Goal: Information Seeking & Learning: Learn about a topic

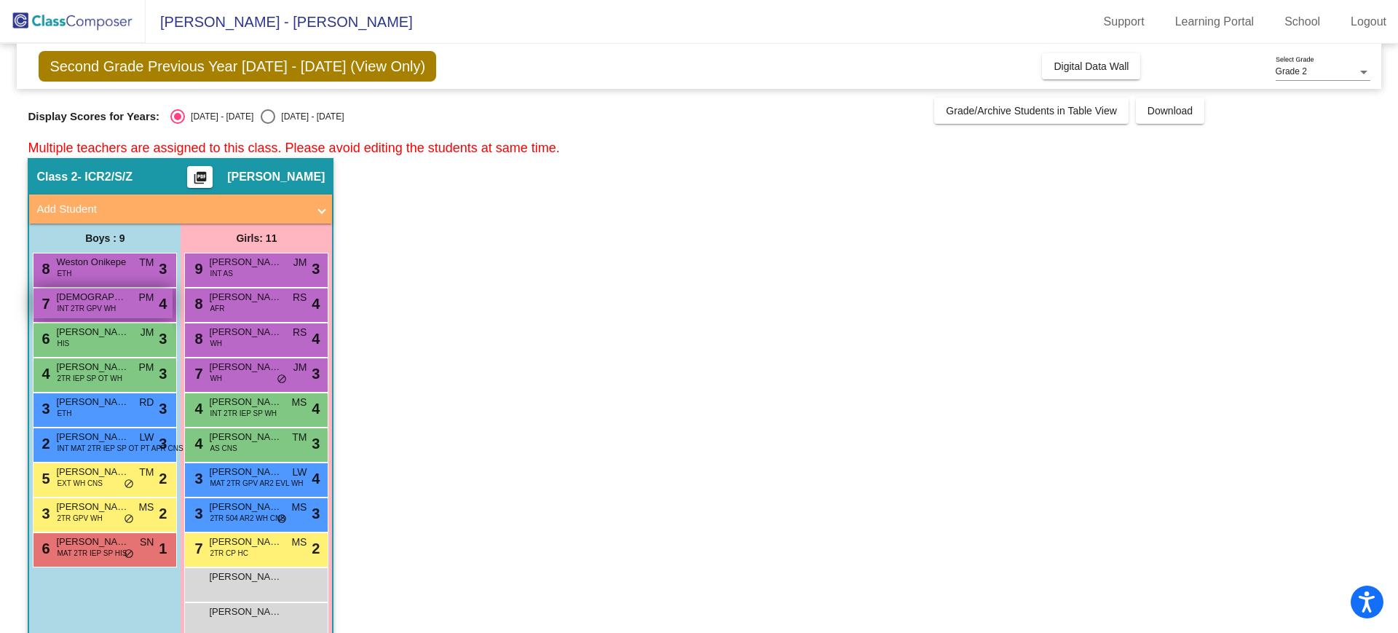
click at [102, 306] on span "INT 2TR GPV WH" at bounding box center [86, 308] width 59 height 11
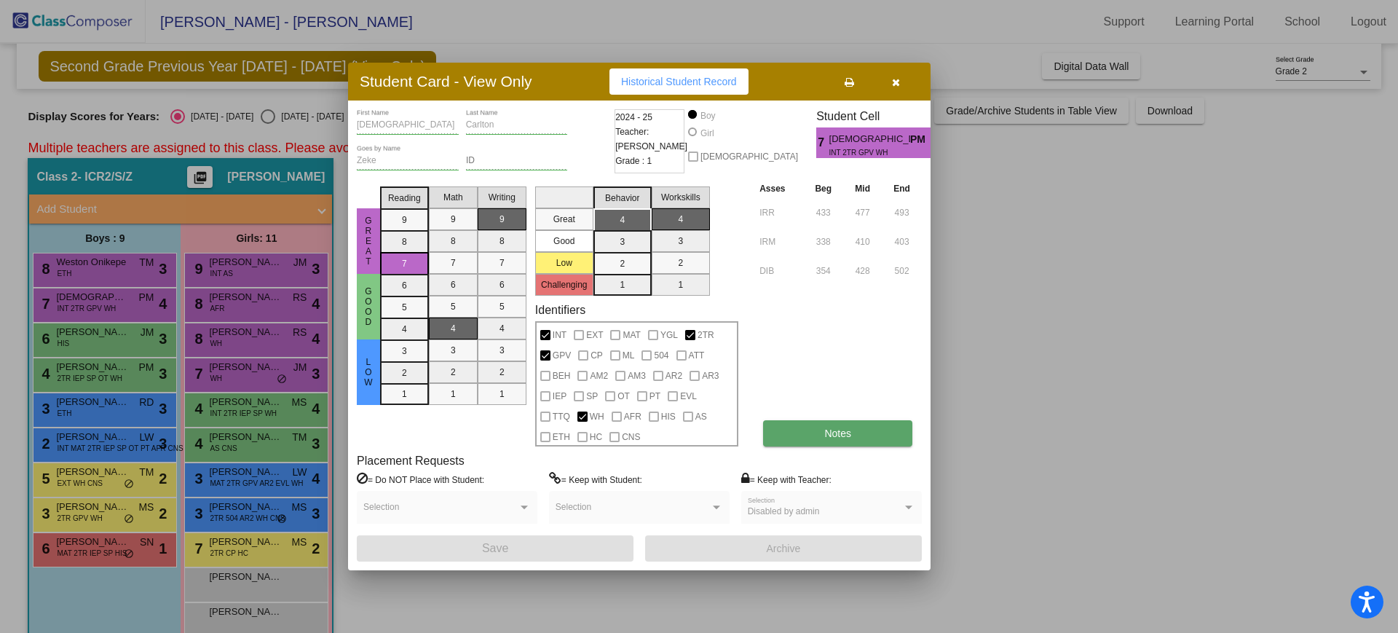
click at [860, 435] on button "Notes" at bounding box center [837, 433] width 149 height 26
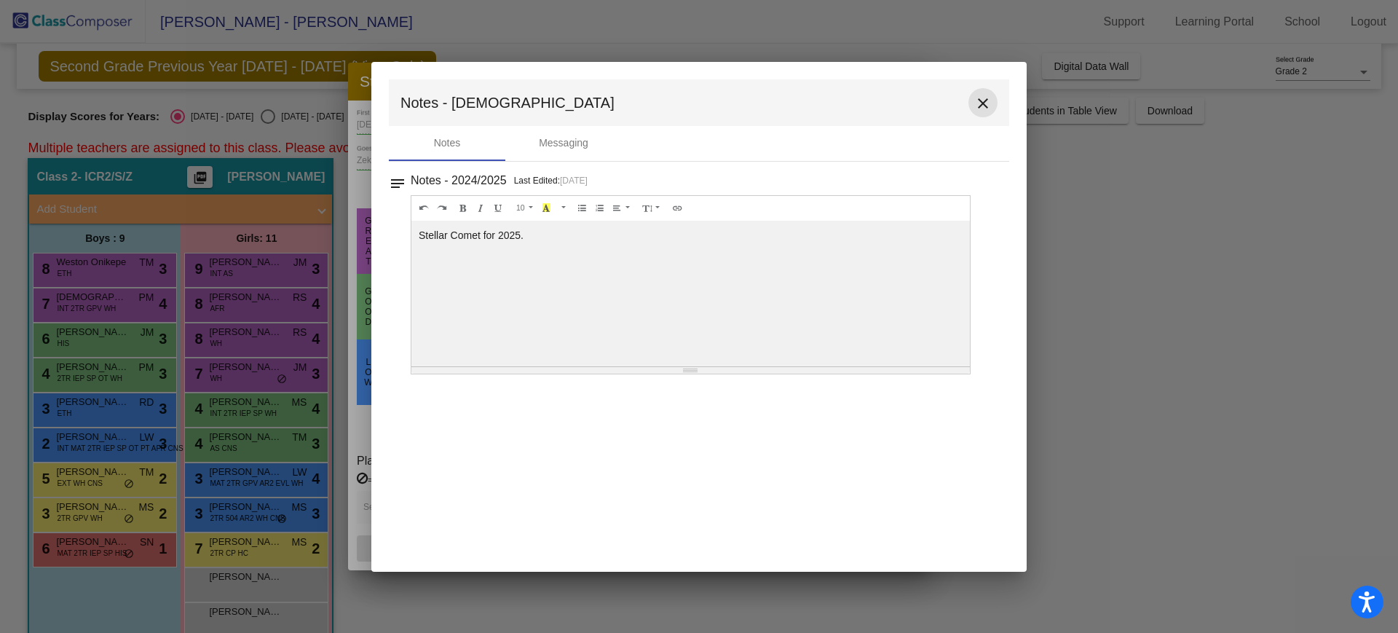
click at [986, 107] on mat-icon "close" at bounding box center [982, 103] width 17 height 17
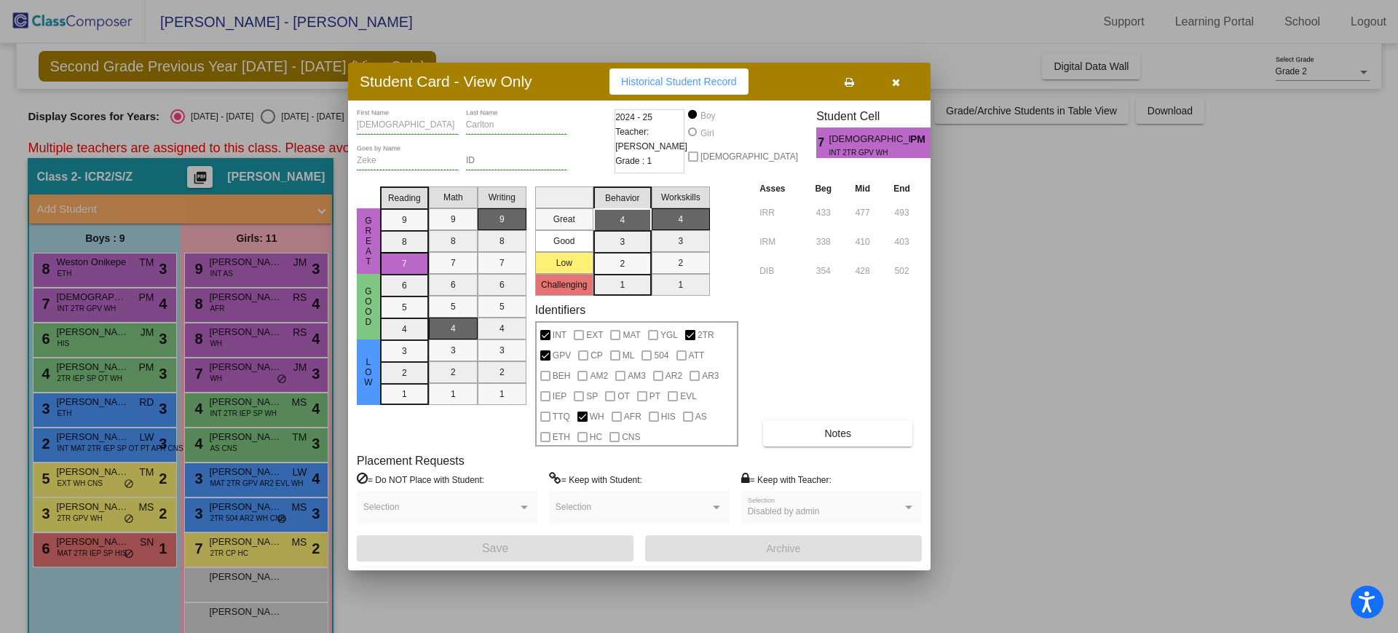
click at [898, 79] on icon "button" at bounding box center [896, 82] width 8 height 10
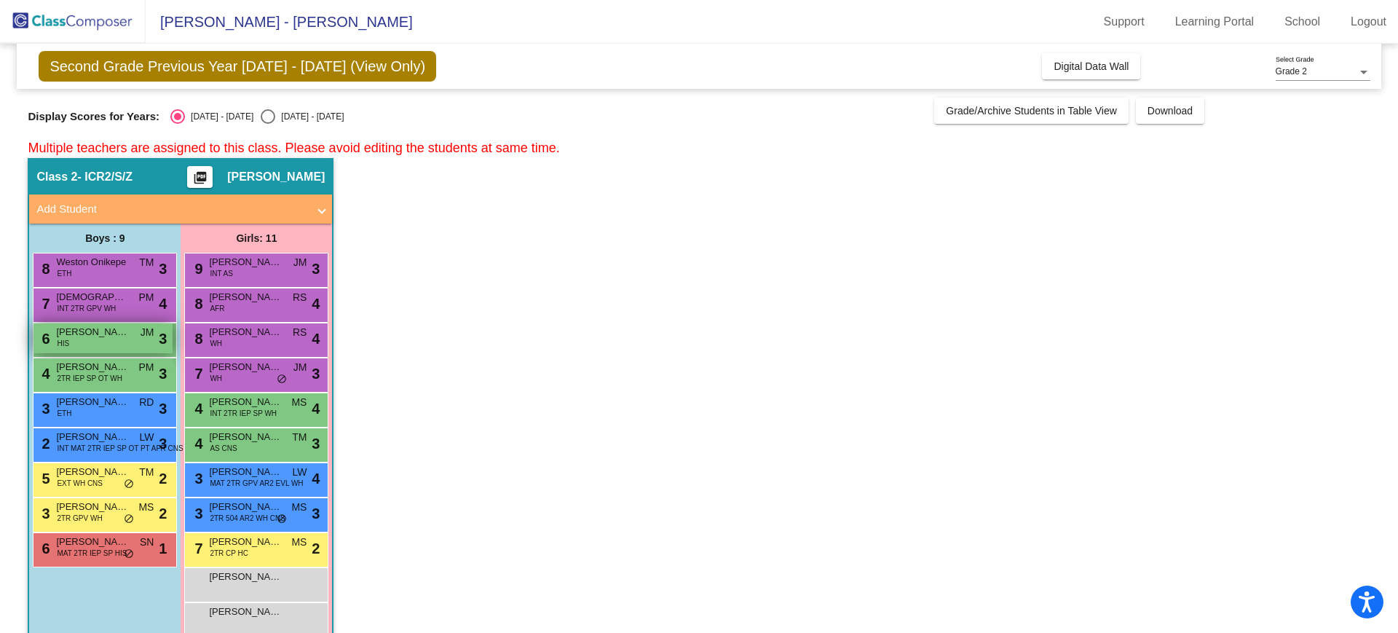
click at [96, 333] on span "[PERSON_NAME]" at bounding box center [92, 332] width 73 height 15
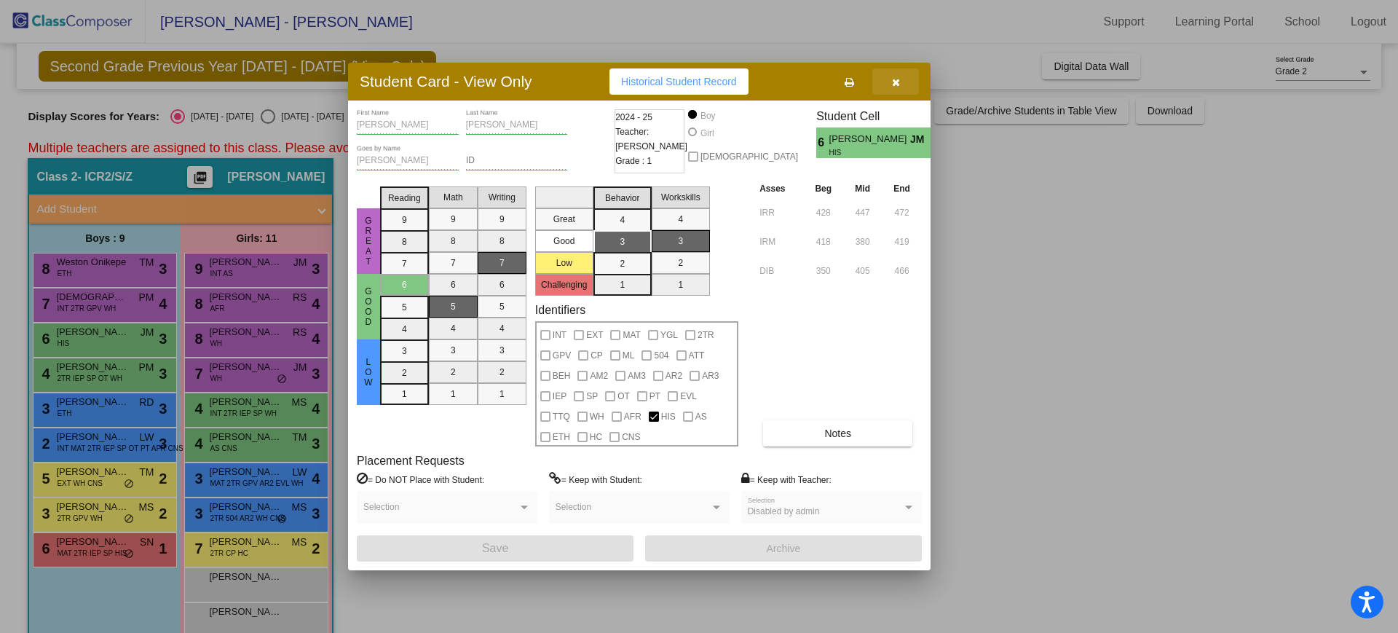
click at [901, 79] on button "button" at bounding box center [895, 81] width 47 height 26
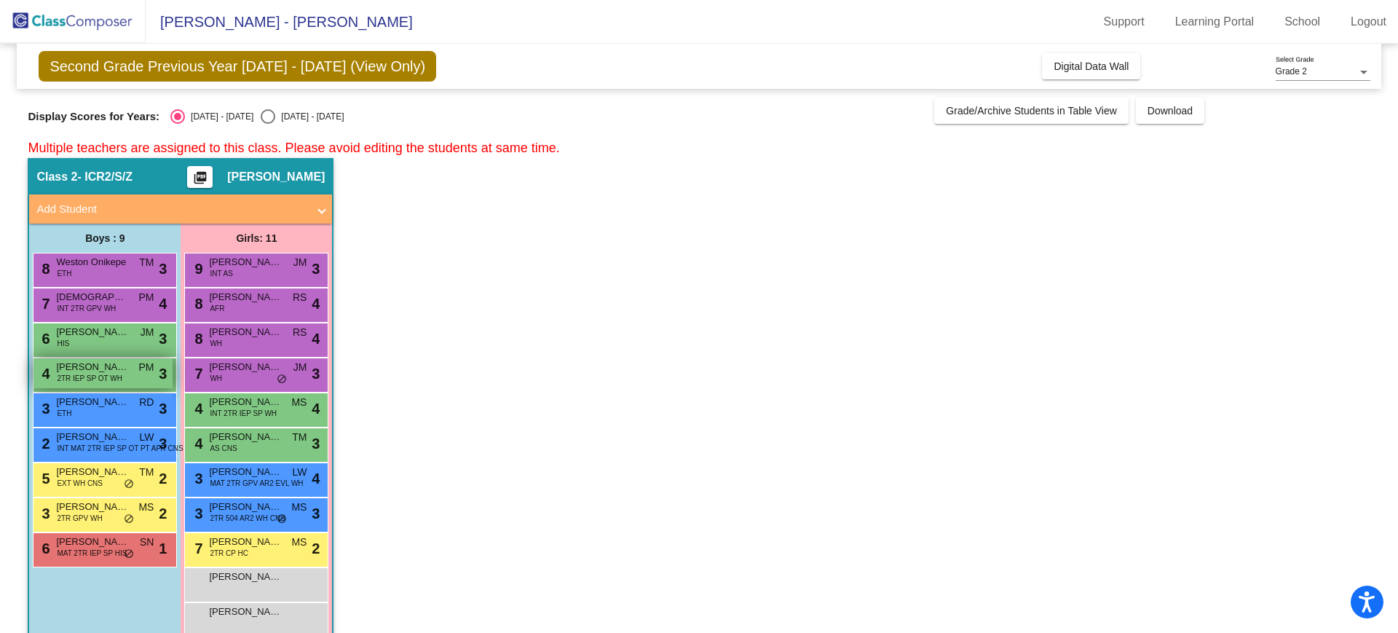
click at [76, 379] on span "2TR IEP SP OT WH" at bounding box center [89, 378] width 65 height 11
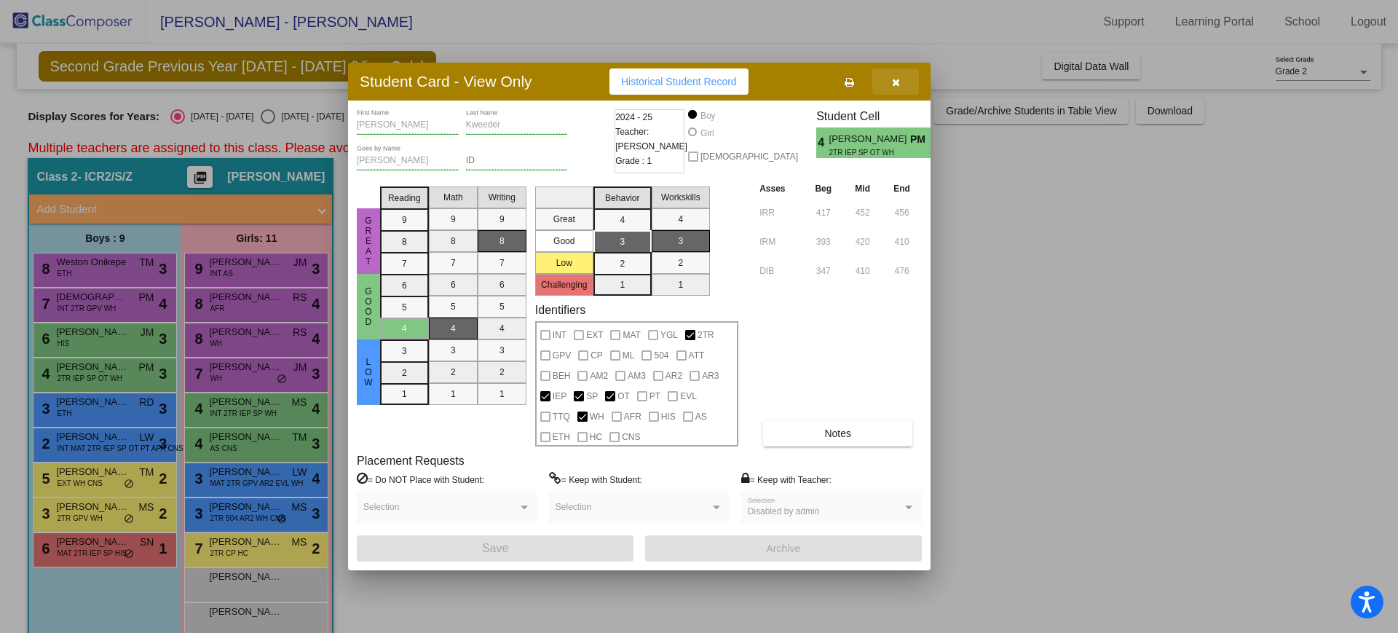
click at [893, 84] on icon "button" at bounding box center [896, 82] width 8 height 10
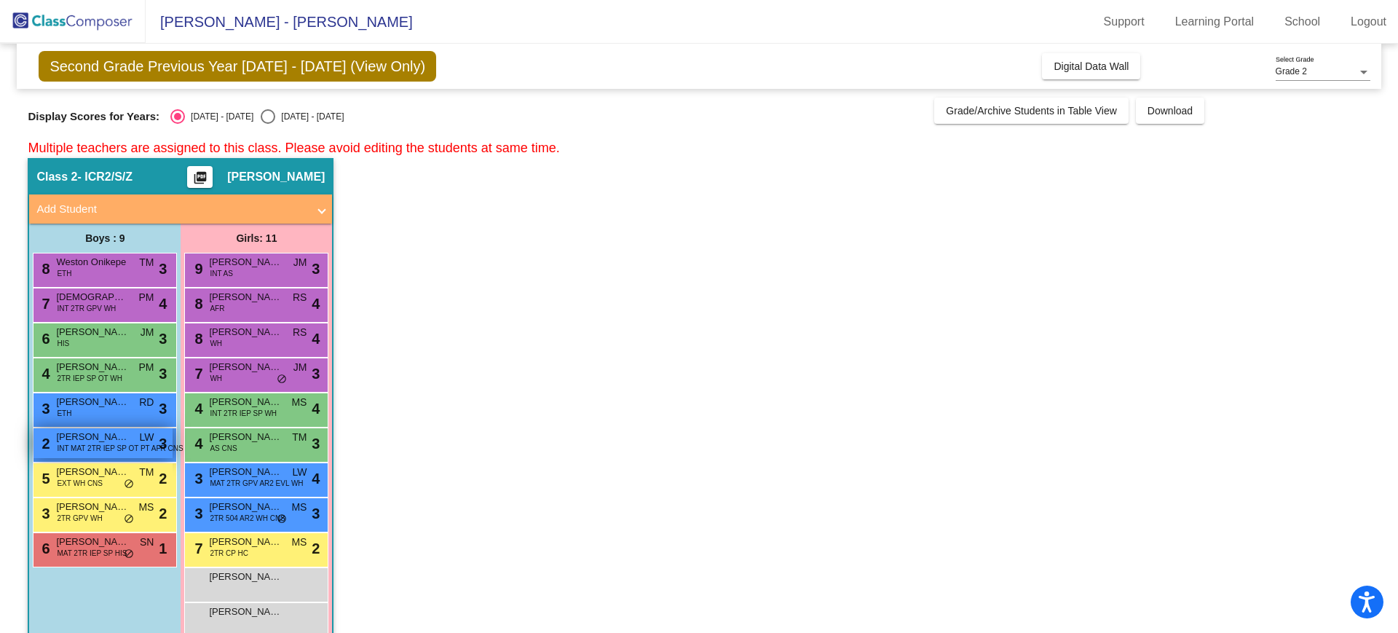
click at [111, 448] on span "INT MAT 2TR IEP SP OT PT AFR CNS" at bounding box center [120, 448] width 126 height 11
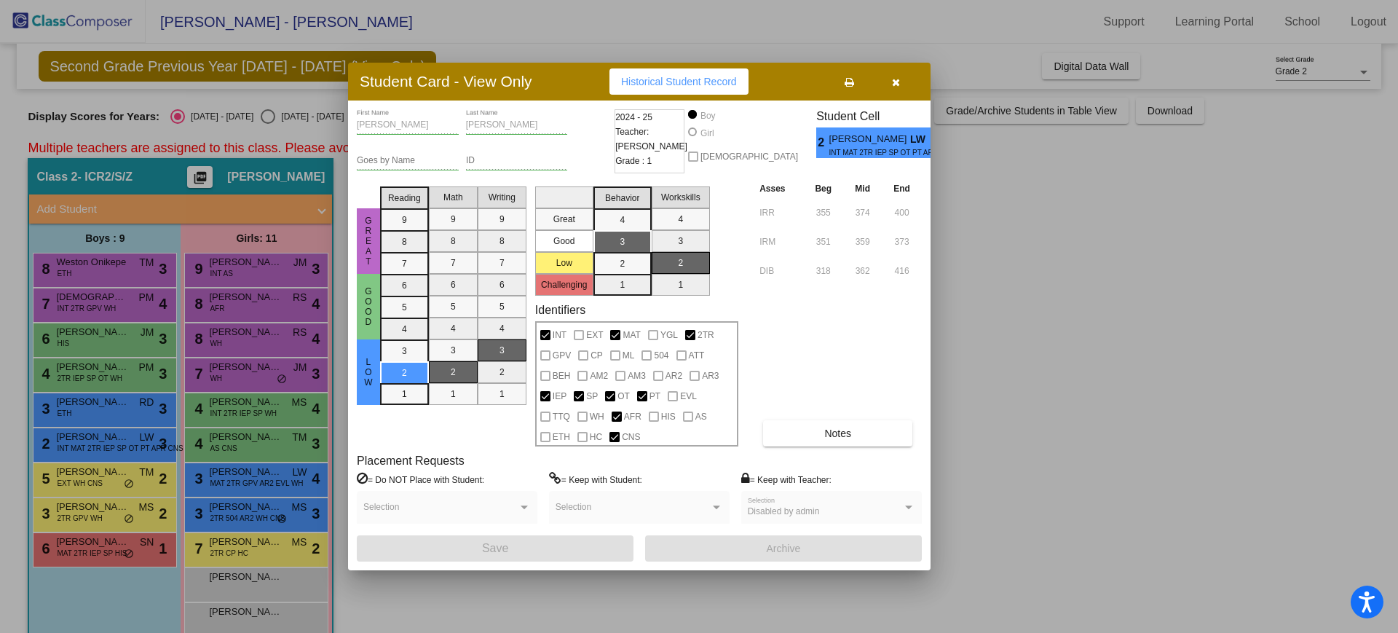
click at [894, 89] on button "button" at bounding box center [895, 81] width 47 height 26
